Goal: Task Accomplishment & Management: Use online tool/utility

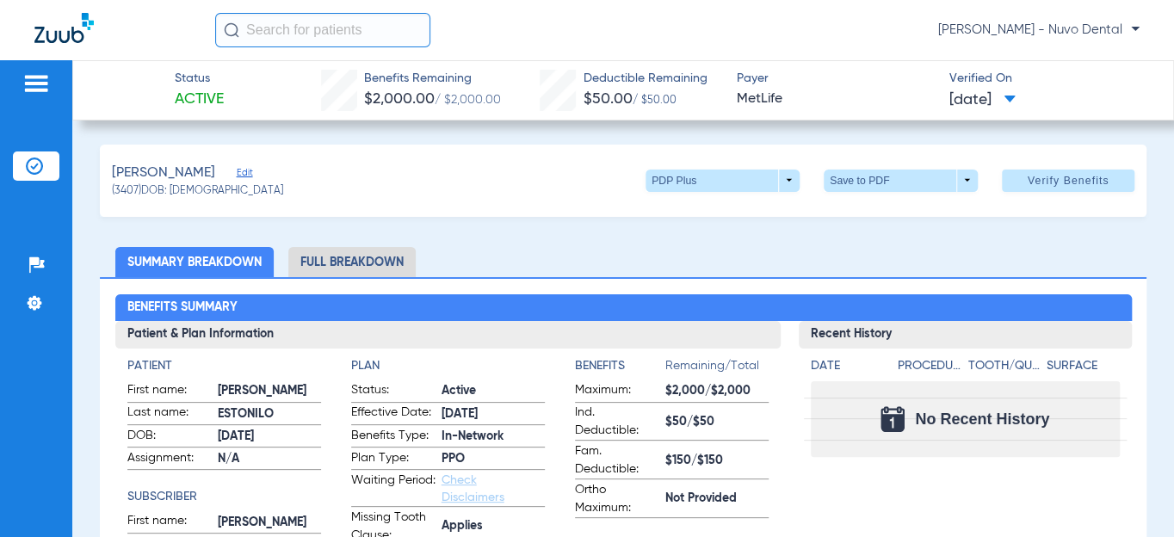
click at [34, 175] on li "Insurance Verification" at bounding box center [36, 165] width 46 height 29
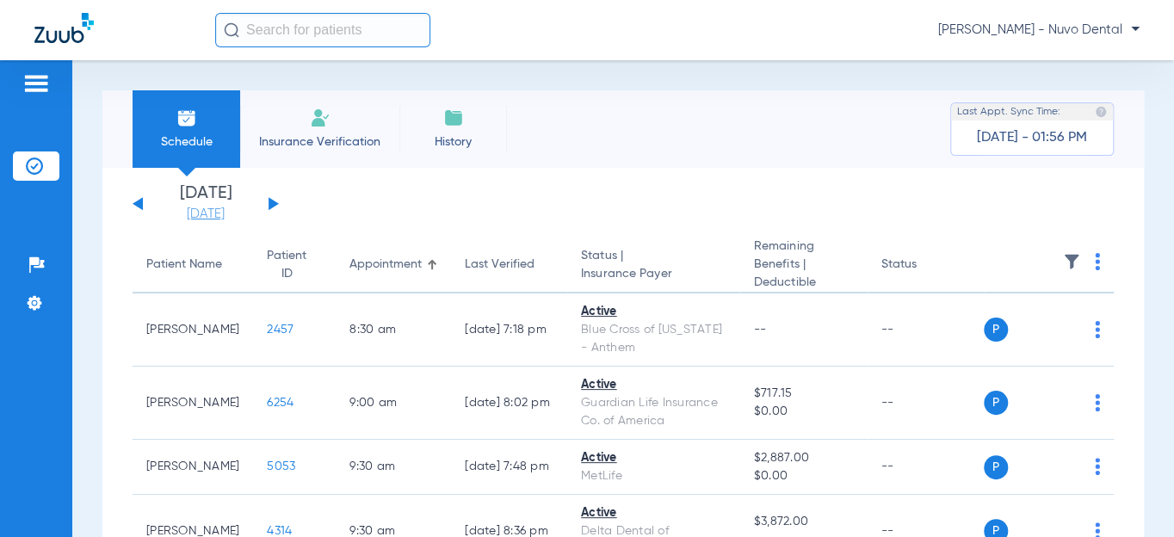
click at [205, 210] on link "[DATE]" at bounding box center [205, 214] width 103 height 17
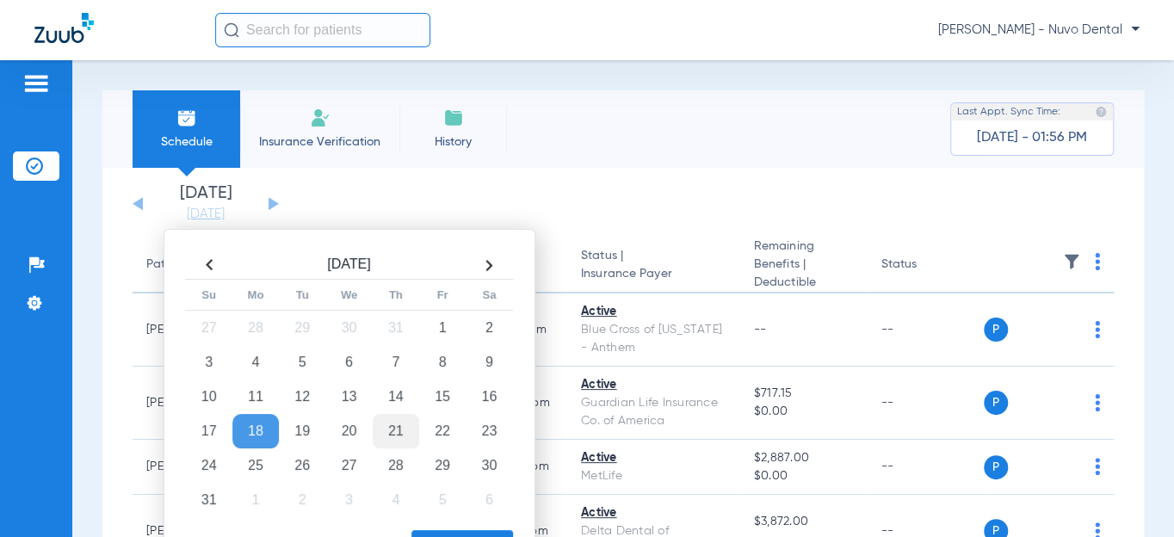
click at [390, 432] on td "21" at bounding box center [396, 431] width 46 height 34
click at [441, 533] on button "Apply" at bounding box center [462, 547] width 102 height 34
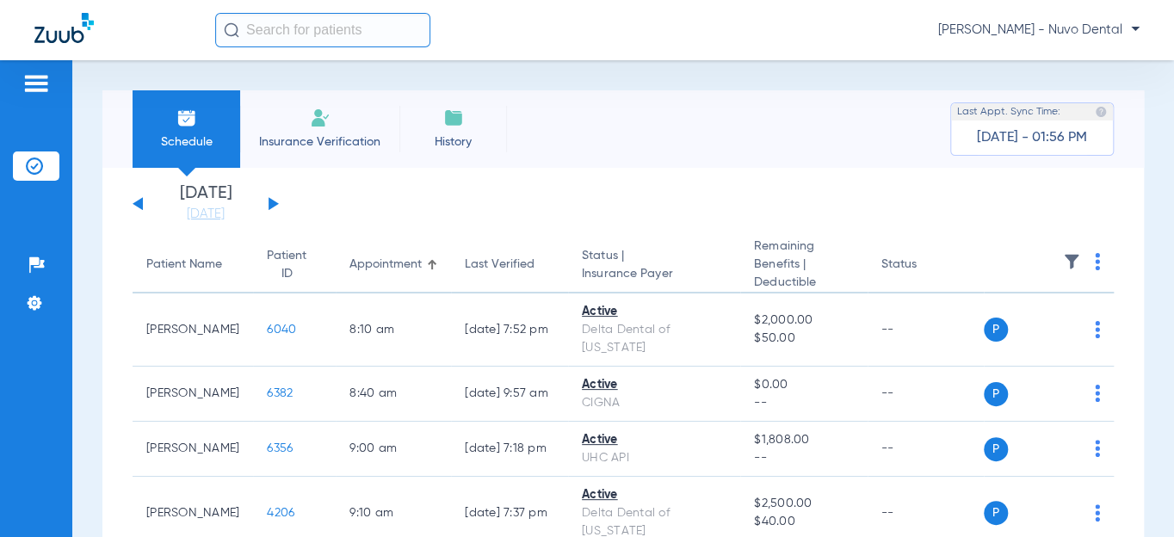
click at [166, 258] on div "Patient Name" at bounding box center [184, 265] width 76 height 18
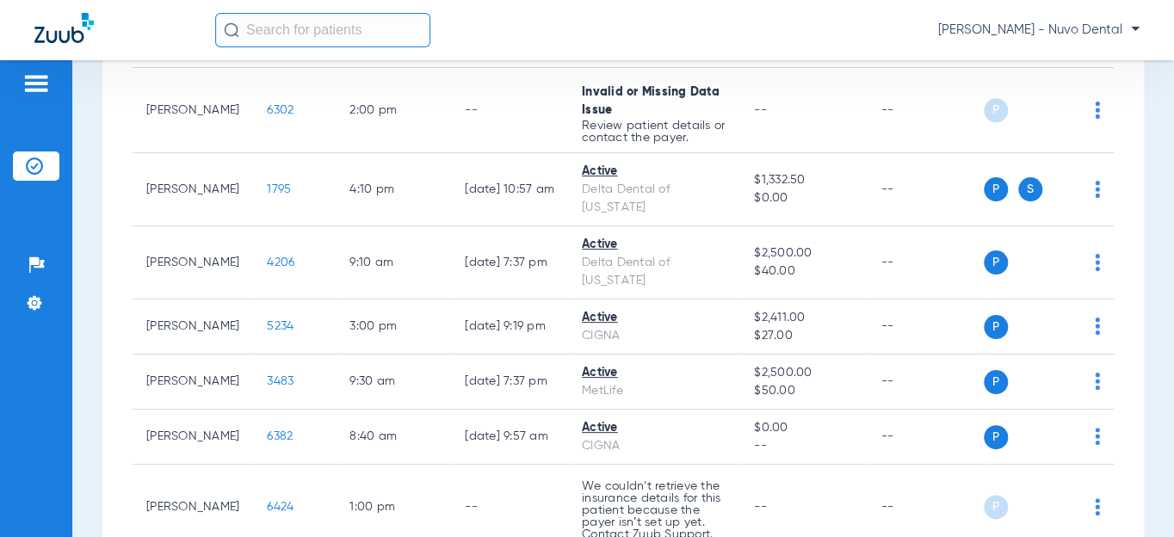
scroll to position [861, 0]
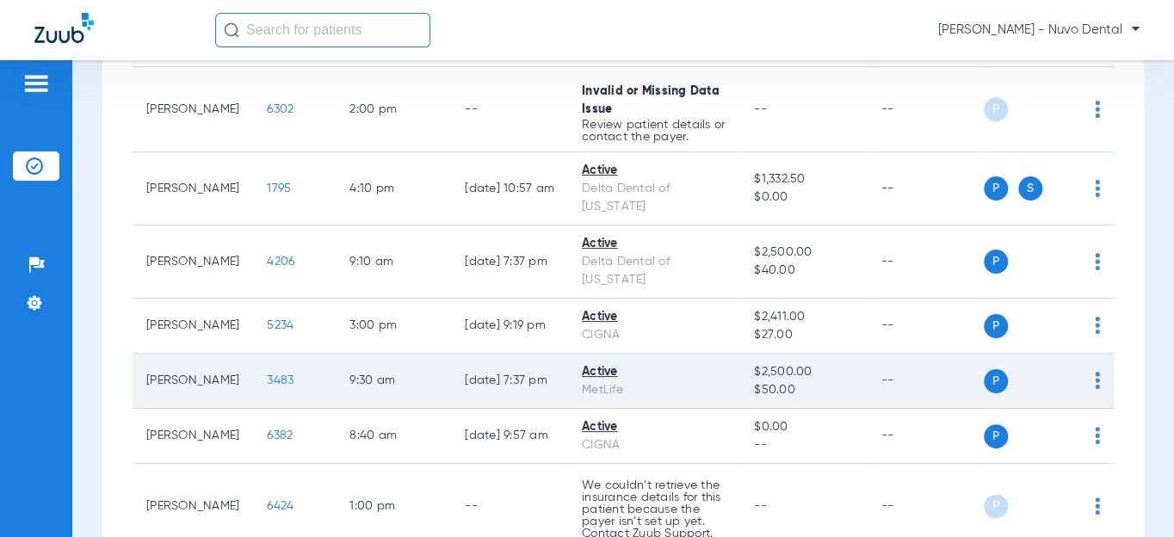
click at [267, 374] on span "3483" at bounding box center [280, 380] width 27 height 12
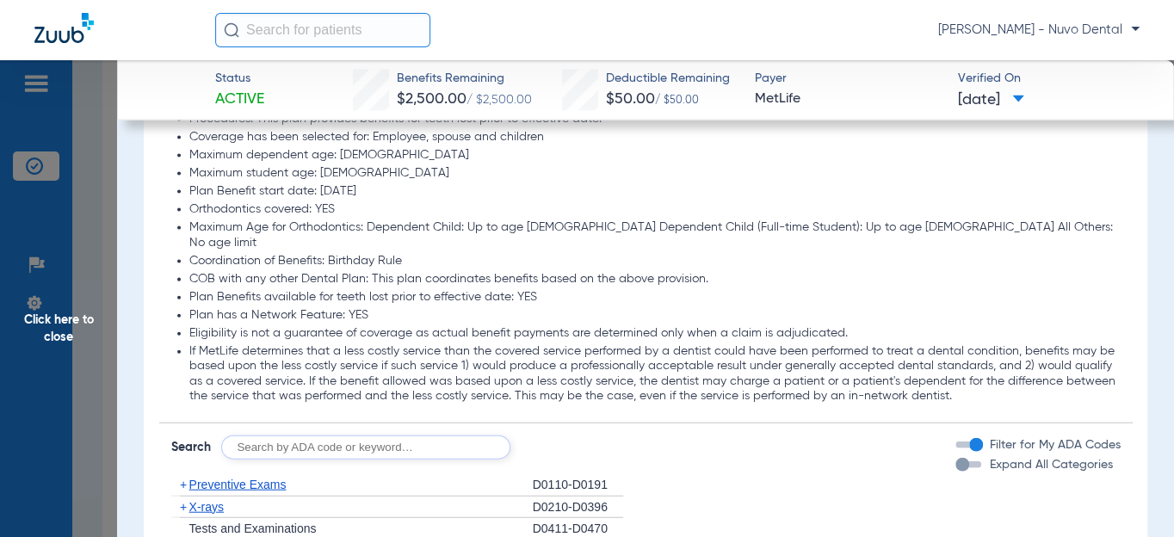
scroll to position [1877, 0]
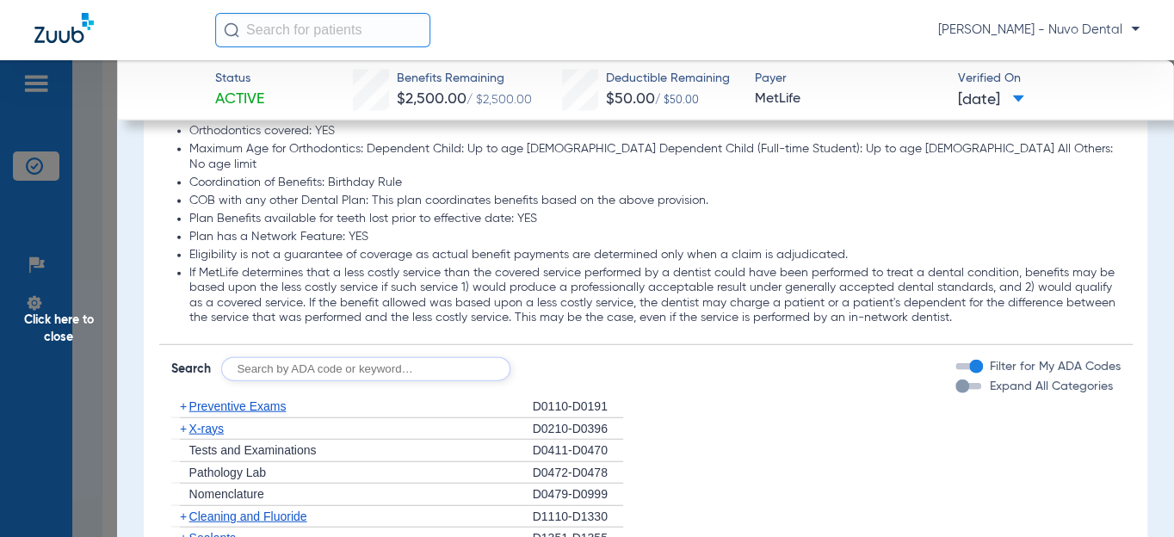
click at [262, 357] on input "text" at bounding box center [365, 369] width 289 height 24
type input "d2392, d8090, d9944"
click button "Search" at bounding box center [575, 369] width 68 height 24
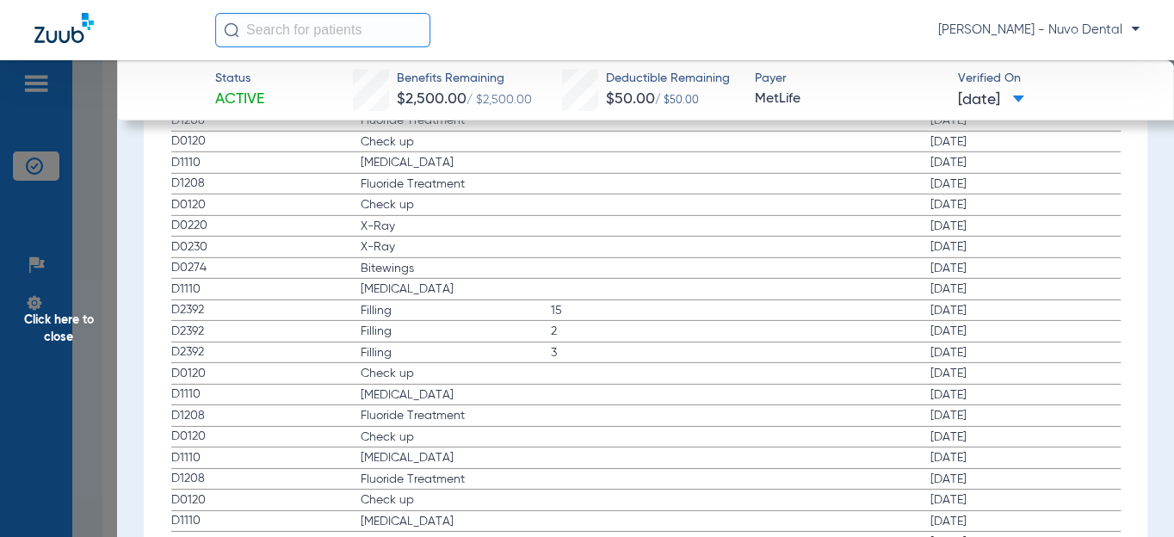
scroll to position [2112, 0]
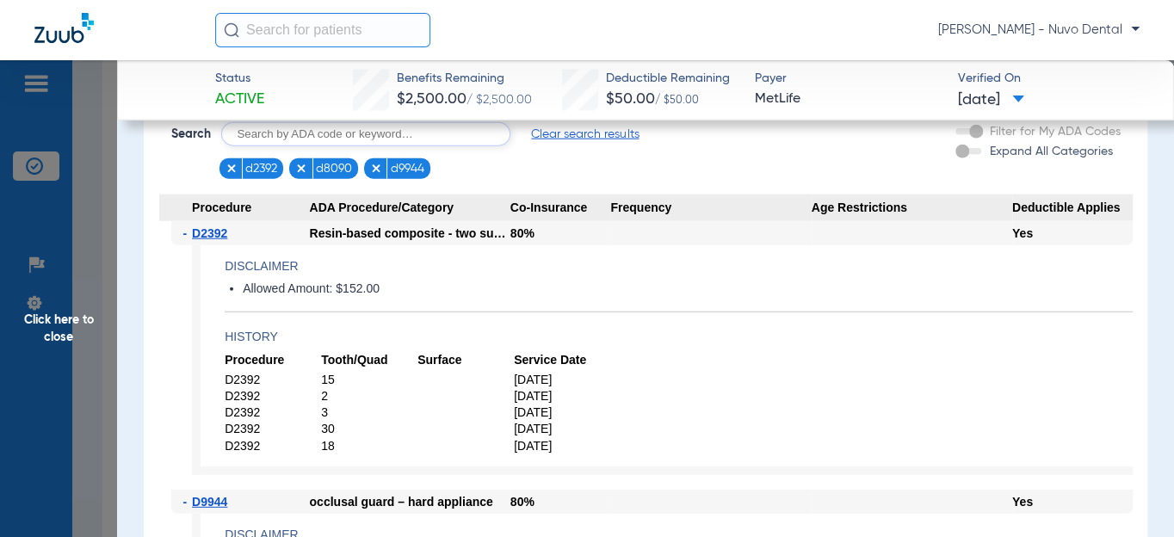
click at [539, 421] on span "[DATE]" at bounding box center [562, 429] width 96 height 16
click at [538, 421] on span "[DATE]" at bounding box center [562, 429] width 96 height 16
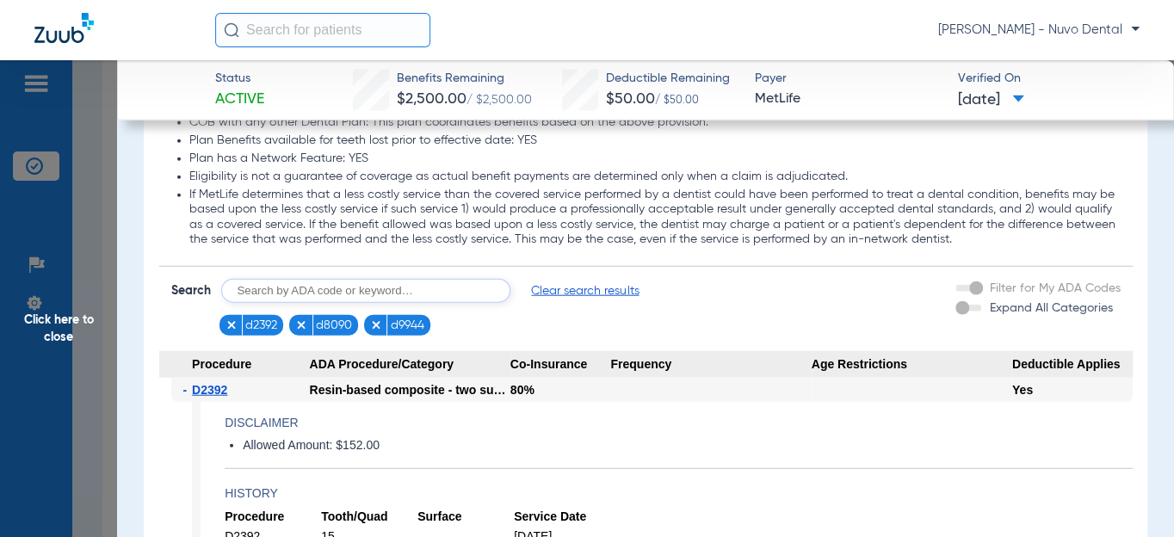
scroll to position [2034, 0]
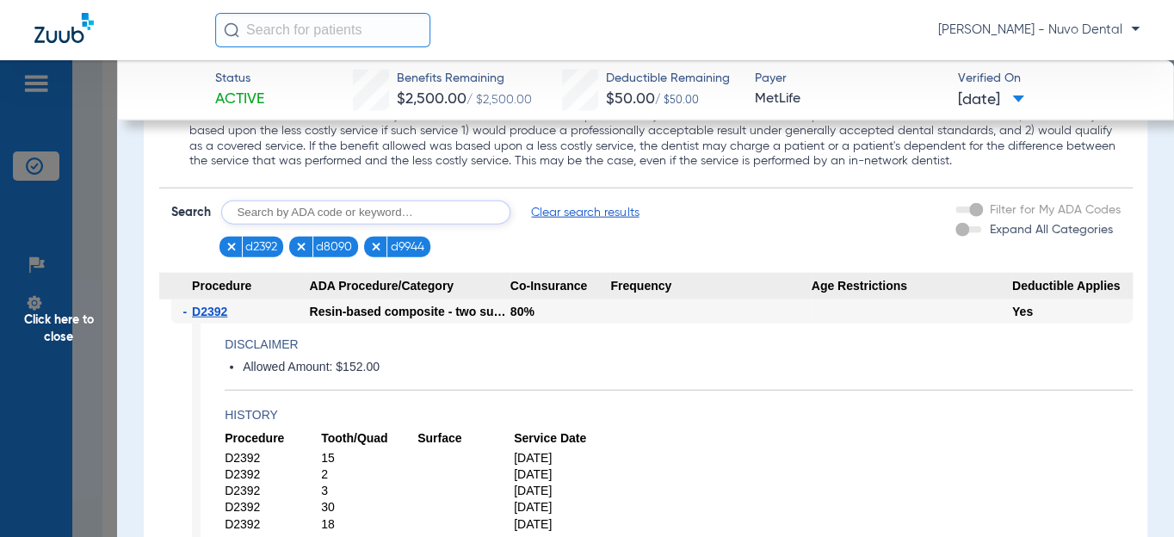
drag, startPoint x: 384, startPoint y: 340, endPoint x: 356, endPoint y: 355, distance: 31.2
click at [383, 360] on li "Allowed Amount: $152.00" at bounding box center [688, 367] width 890 height 15
click at [543, 406] on h4 "History" at bounding box center [679, 415] width 908 height 18
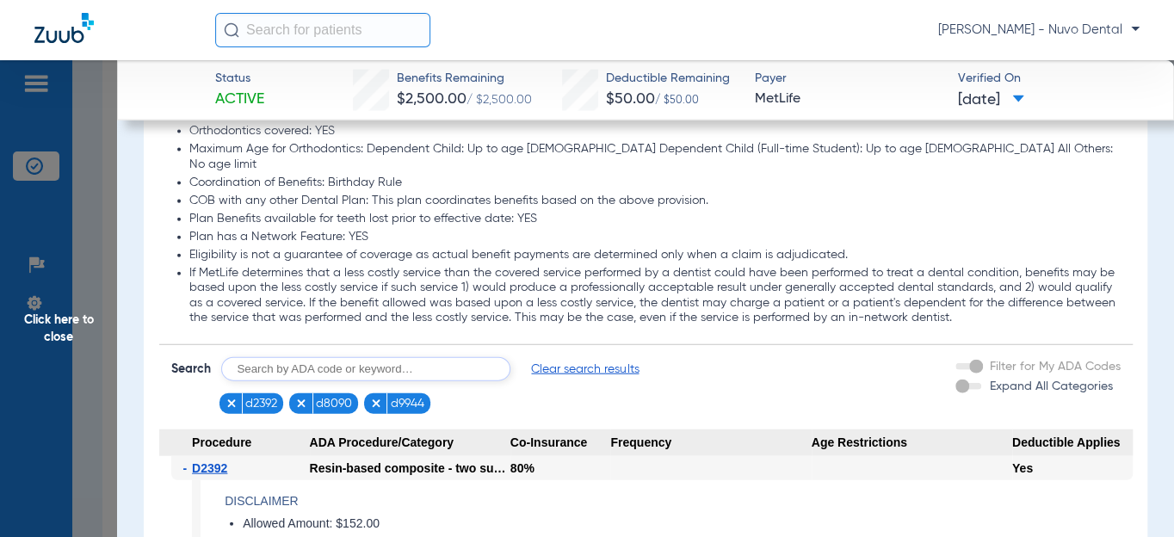
scroll to position [1799, 0]
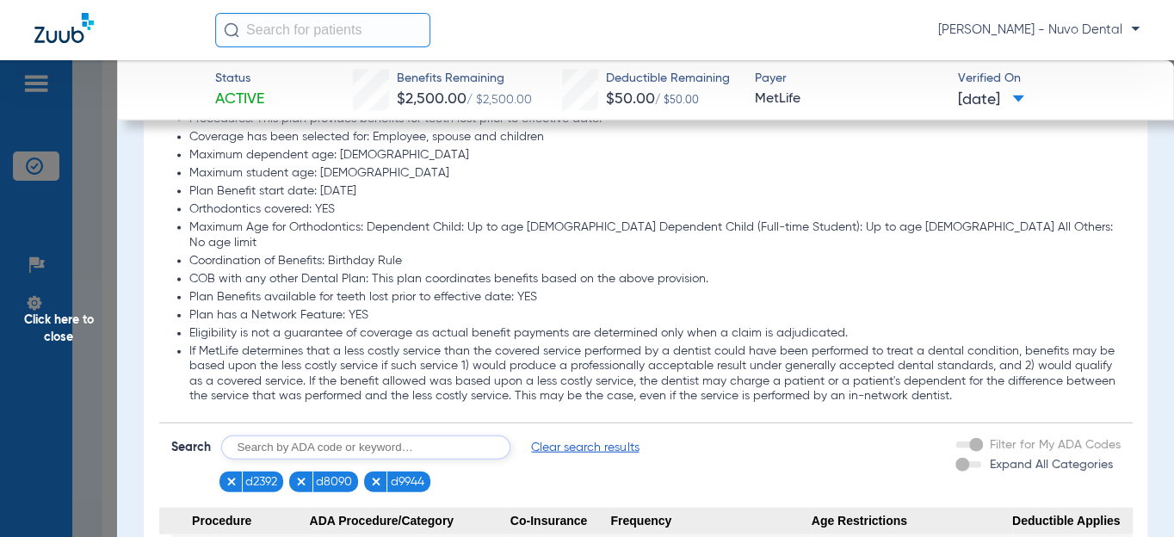
click at [573, 220] on li "Maximum Age for Orthodontics: Dependent Child: Up to age [DEMOGRAPHIC_DATA] Dep…" at bounding box center [654, 235] width 931 height 30
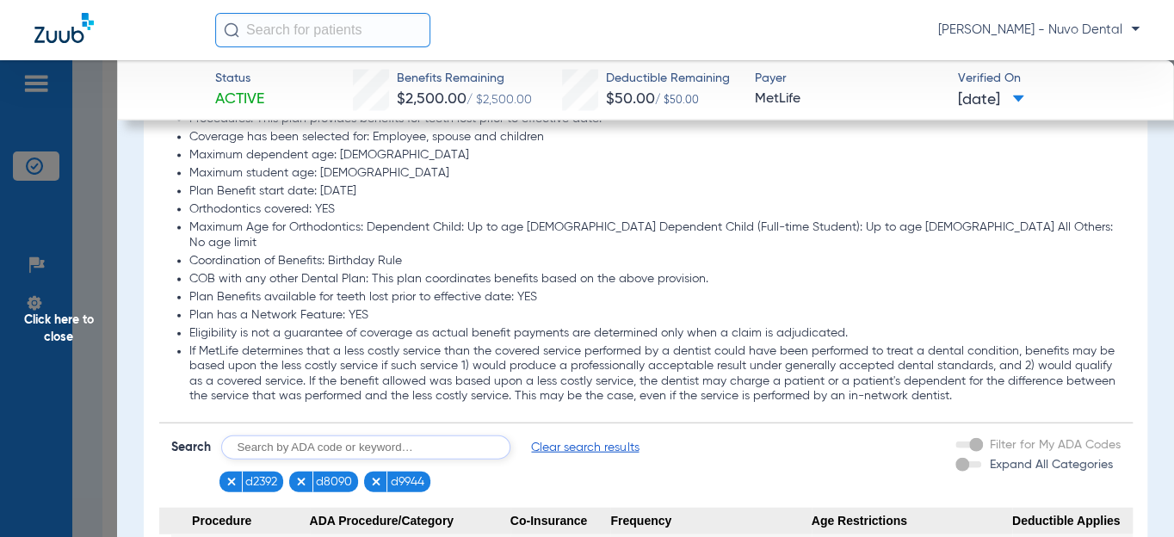
click at [573, 220] on li "Maximum Age for Orthodontics: Dependent Child: Up to age [DEMOGRAPHIC_DATA] Dep…" at bounding box center [654, 235] width 931 height 30
click at [48, 317] on span "Click here to close" at bounding box center [58, 328] width 117 height 537
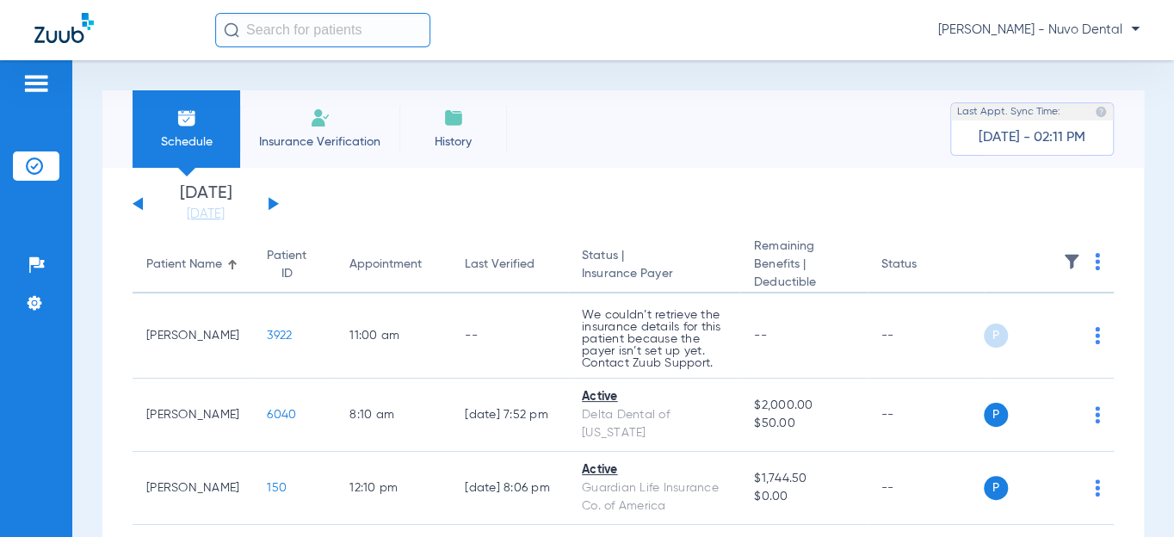
scroll to position [469, 0]
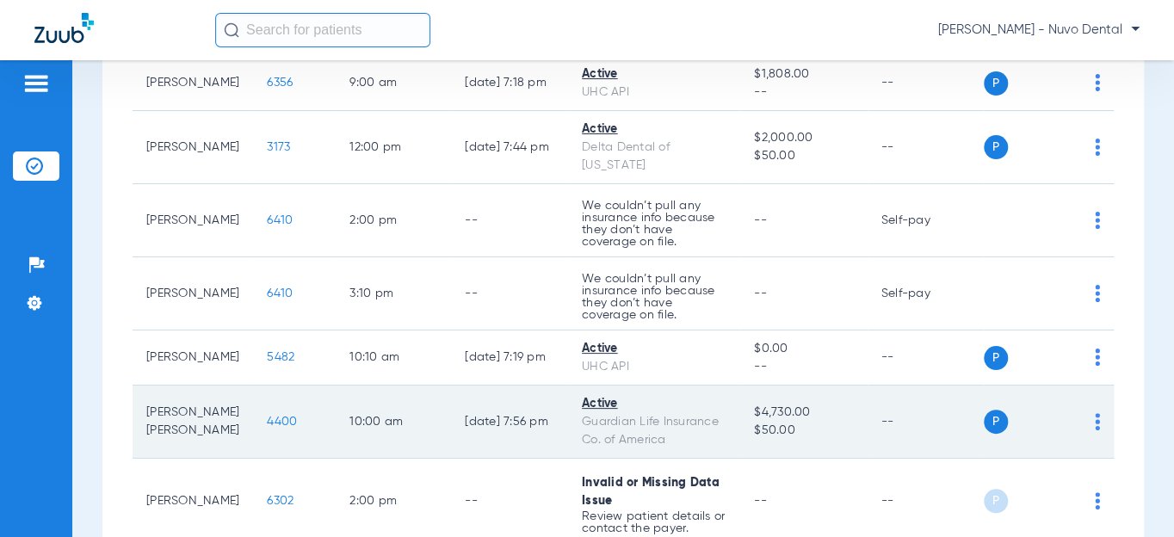
click at [267, 416] on span "4400" at bounding box center [282, 422] width 30 height 12
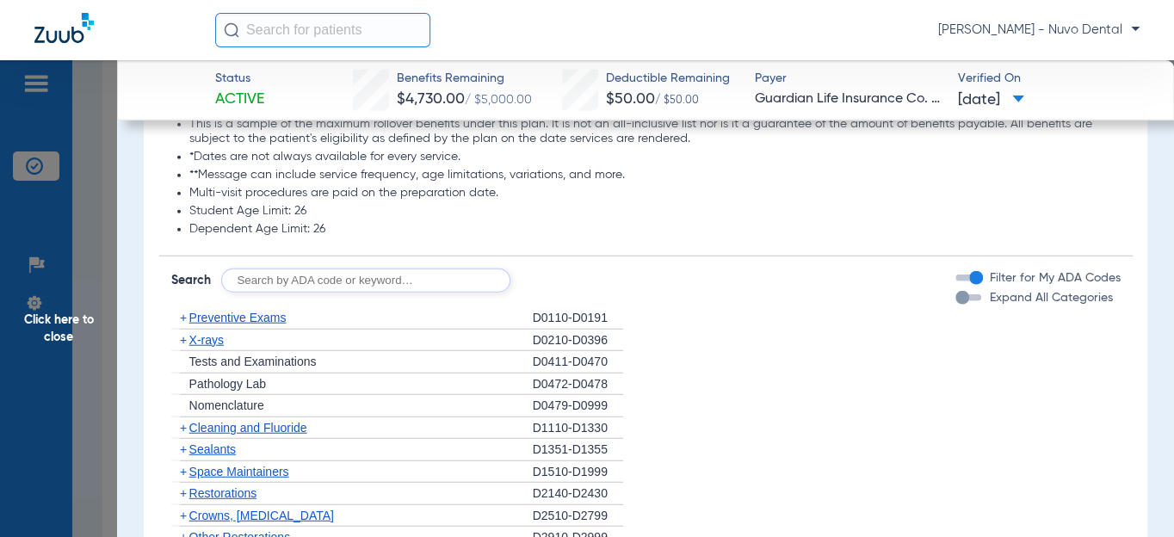
scroll to position [2112, 0]
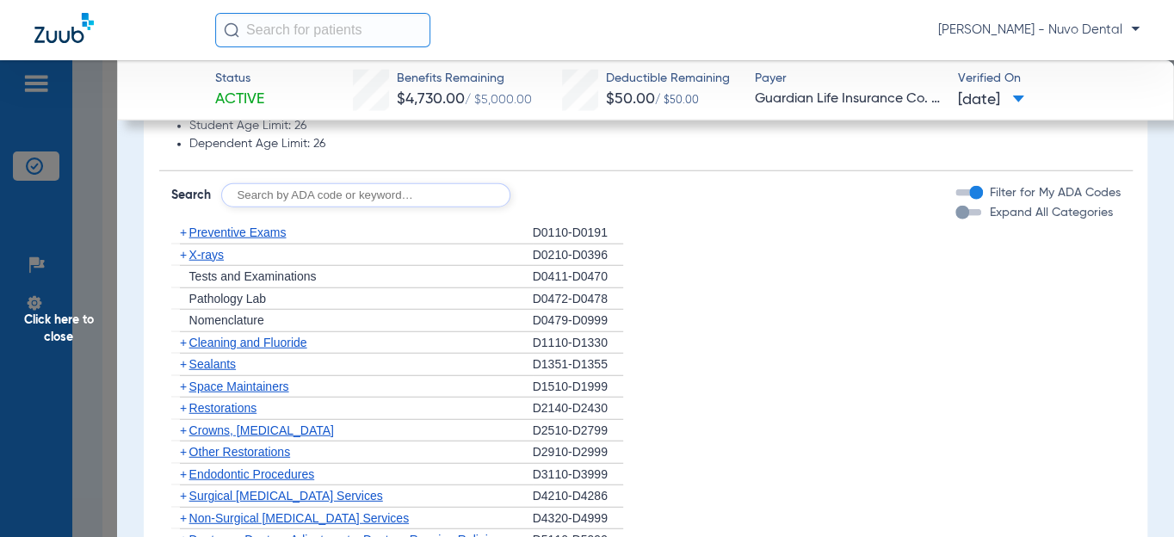
click at [279, 183] on input "text" at bounding box center [365, 195] width 289 height 24
type input "d0120, d1110, d8090, d9944"
click button "Search" at bounding box center [575, 195] width 68 height 24
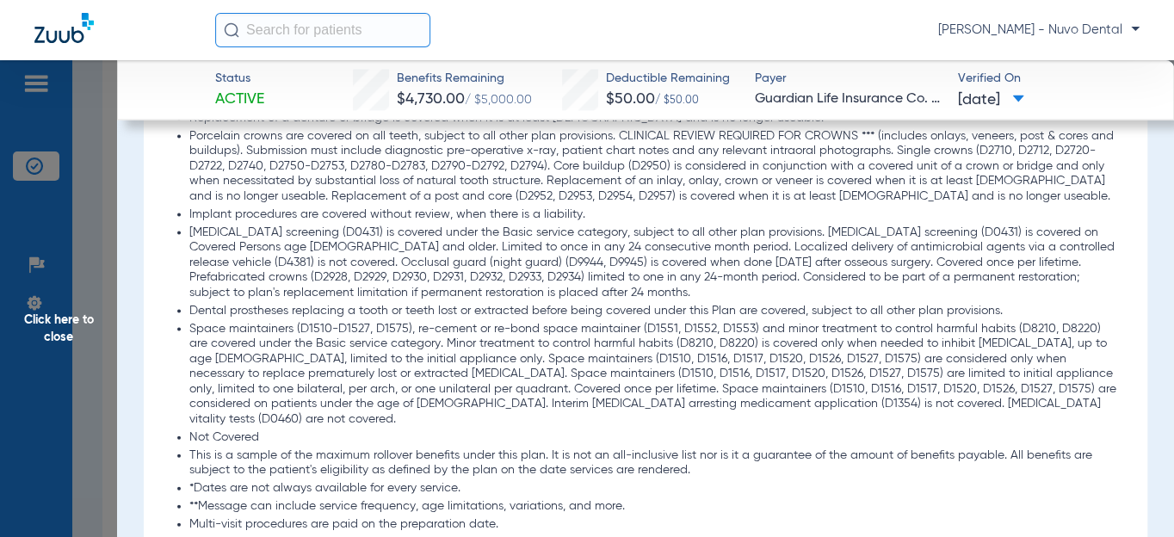
scroll to position [1721, 0]
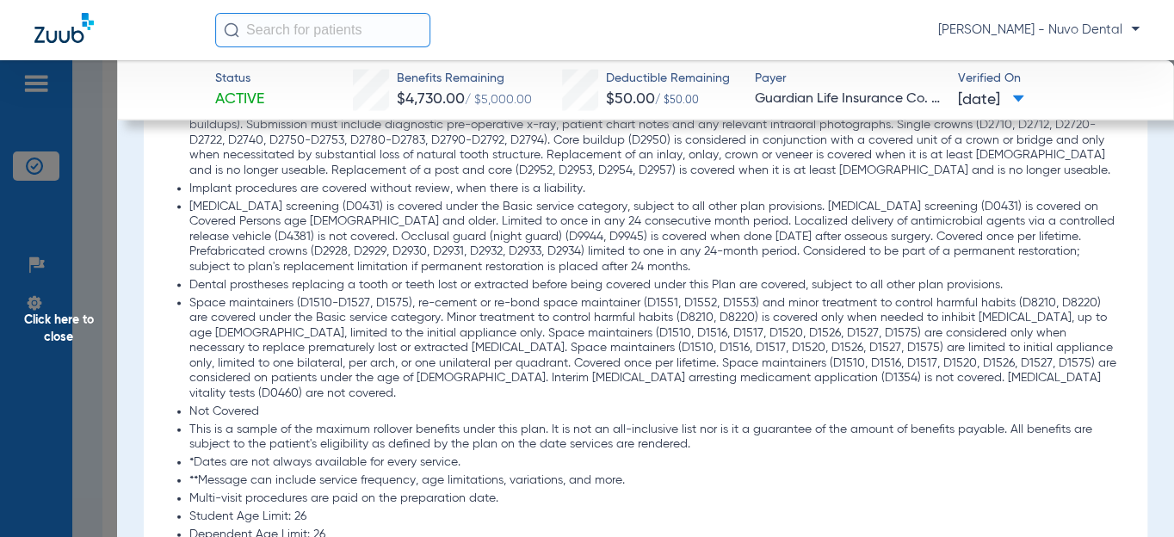
click at [557, 423] on li "This is a sample of the maximum rollover benefits under this plan. It is not an…" at bounding box center [654, 438] width 931 height 30
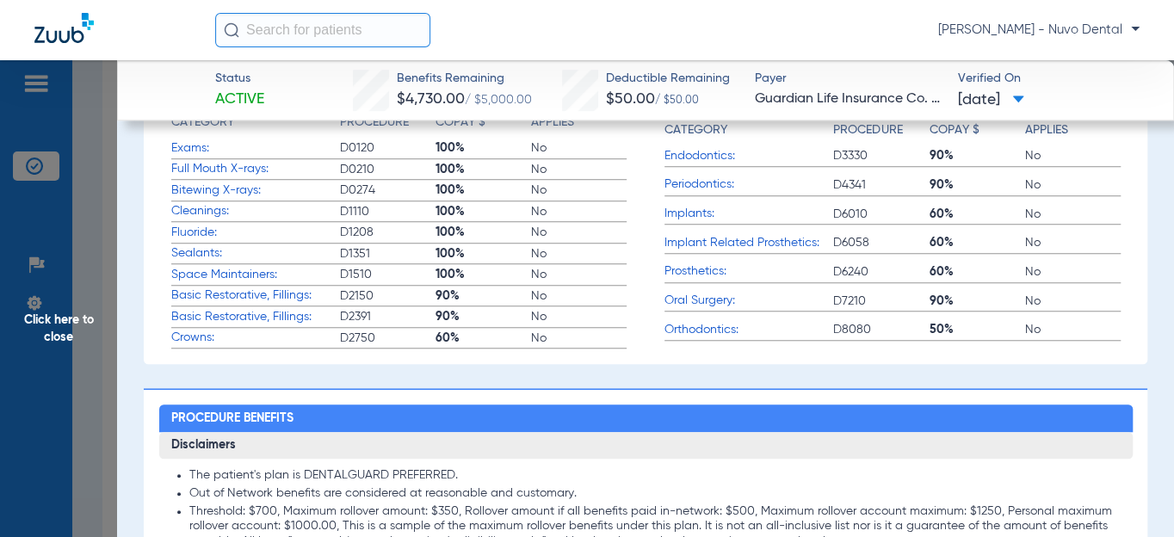
scroll to position [2468, 0]
